Goal: Task Accomplishment & Management: Complete application form

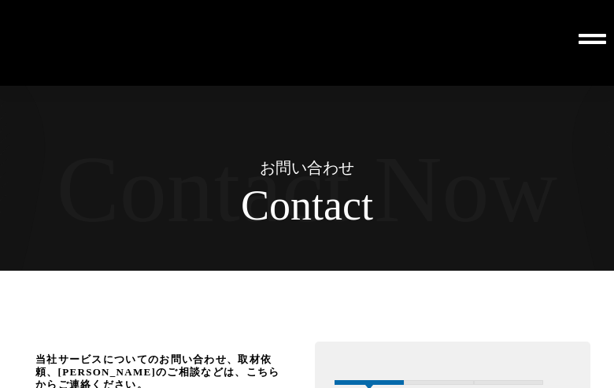
scroll to position [3146, 0]
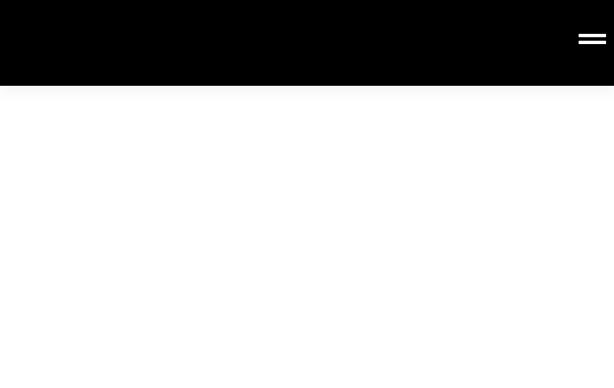
type input "株式会社Wecrin"
type input "[PERSON_NAME][EMAIL_ADDRESS][DOMAIN_NAME]"
type input "株式会社Wecrin"
